Goal: Task Accomplishment & Management: Manage account settings

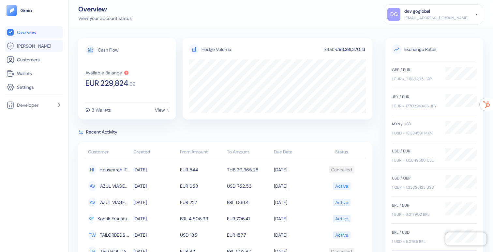
click at [34, 47] on link "[PERSON_NAME]" at bounding box center [34, 46] width 55 height 8
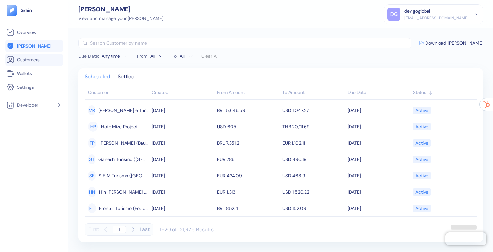
click at [31, 60] on span "Customers" at bounding box center [28, 59] width 23 height 7
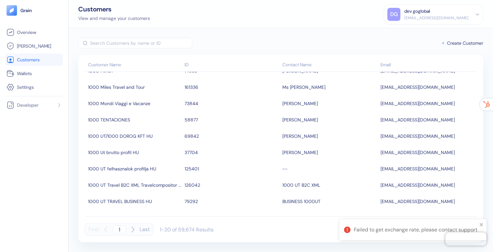
scroll to position [193, 0]
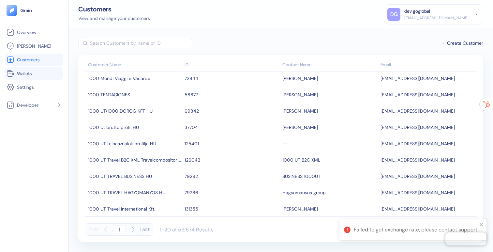
click at [29, 73] on span "Wallets" at bounding box center [24, 73] width 15 height 7
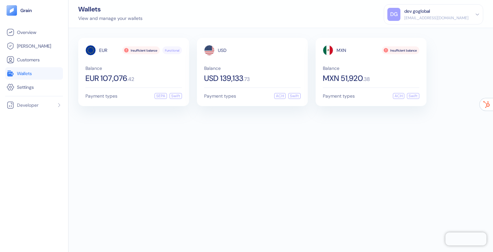
click at [433, 15] on div "[EMAIL_ADDRESS][DOMAIN_NAME]" at bounding box center [436, 18] width 64 height 6
click at [429, 32] on div "Sign Out" at bounding box center [433, 30] width 92 height 11
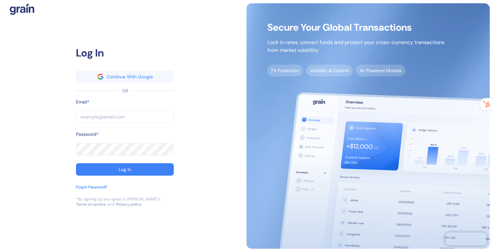
click at [139, 116] on input "text" at bounding box center [125, 117] width 98 height 12
type input "[EMAIL_ADDRESS][DOMAIN_NAME]"
